Goal: Subscribe to service/newsletter

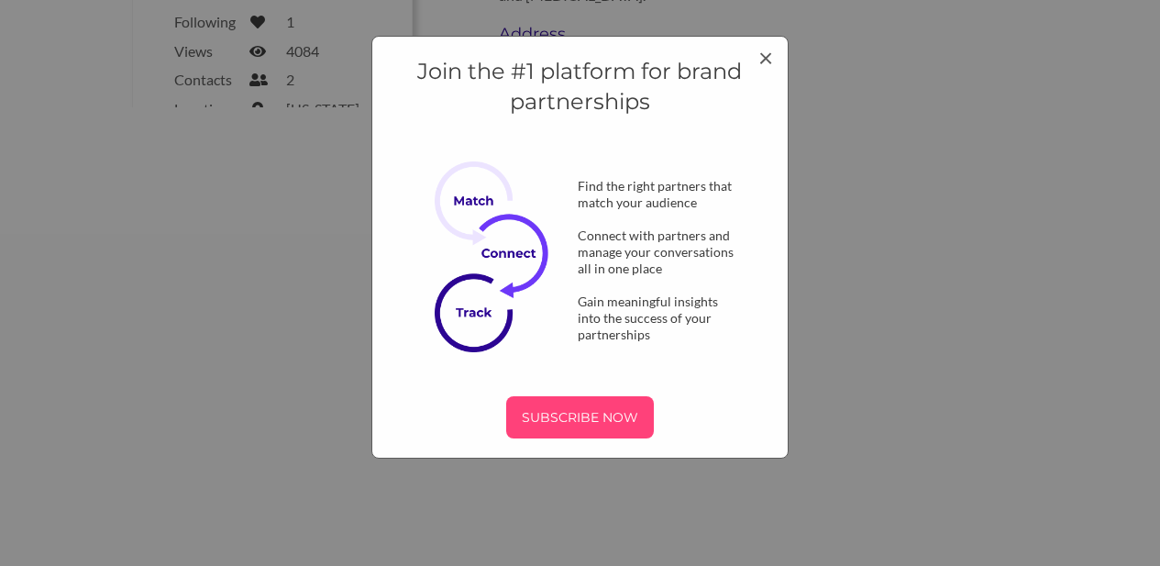
click at [611, 426] on p "SUBSCRIBE NOW" at bounding box center [579, 417] width 133 height 28
